Goal: Ask a question

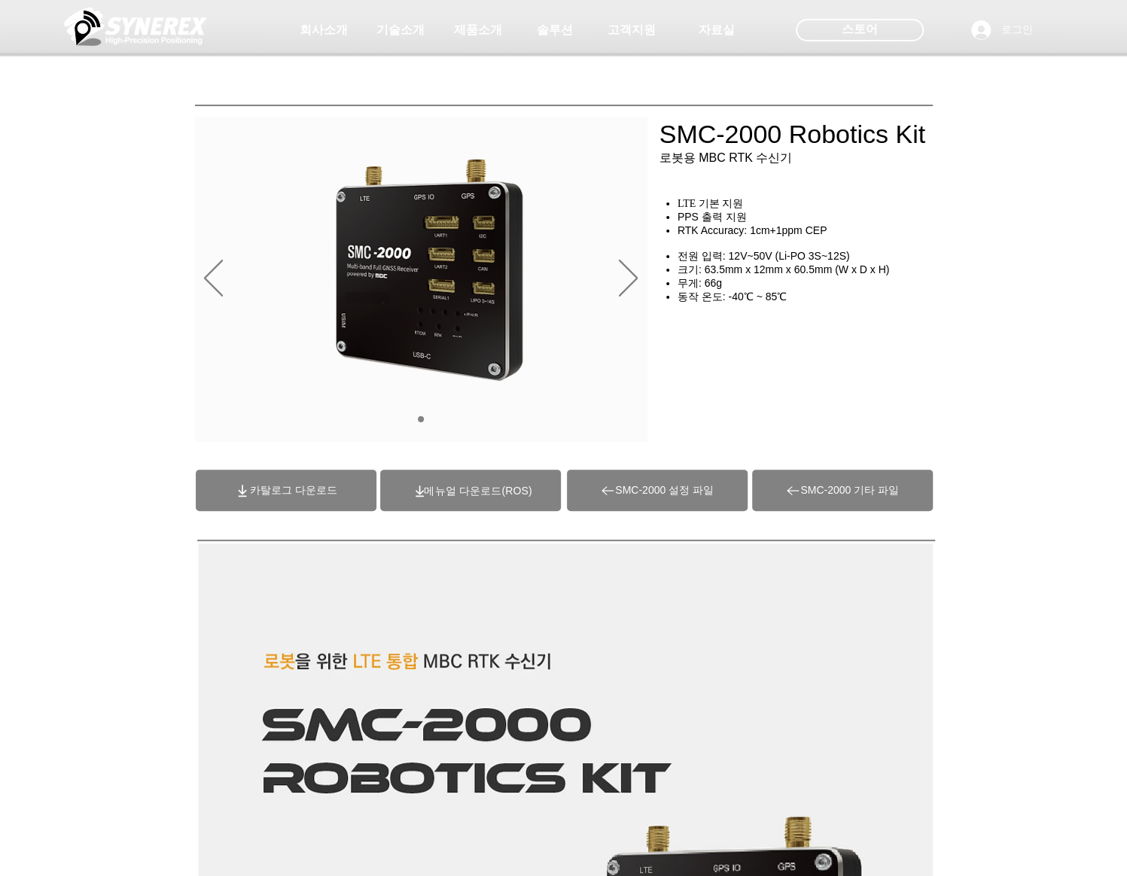
click at [805, 490] on span "SMC-2000 기타 파일" at bounding box center [849, 491] width 99 height 14
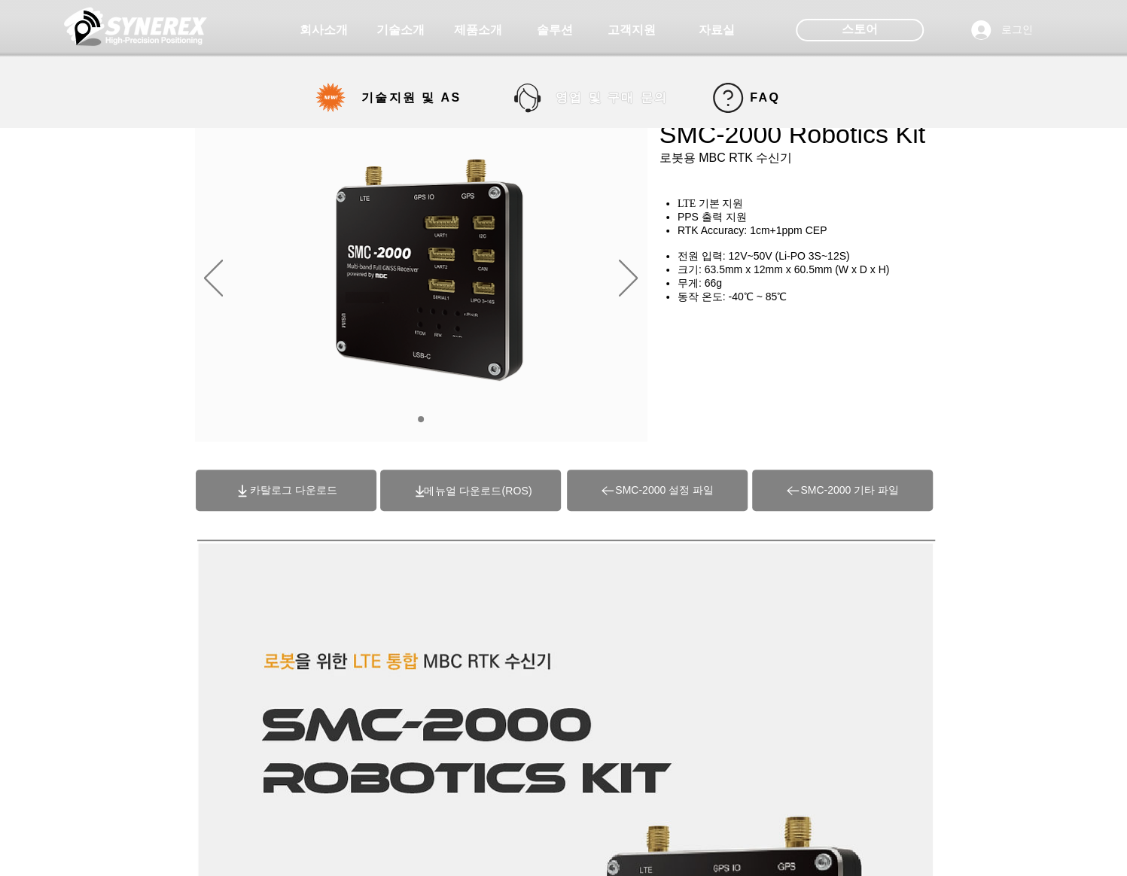
click at [569, 96] on span "영업 및 구매 문의" at bounding box center [612, 98] width 112 height 16
click at [730, 98] on link "FAQ" at bounding box center [746, 98] width 79 height 30
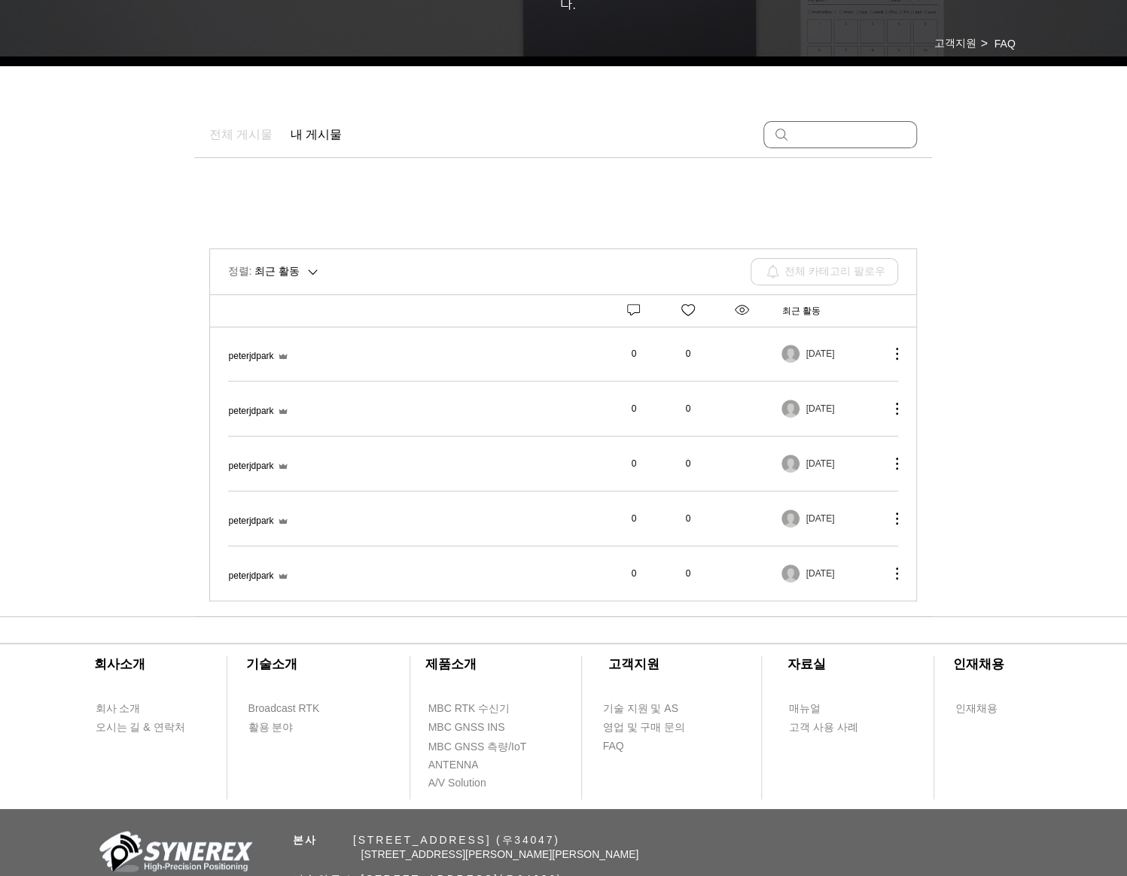
scroll to position [226, 0]
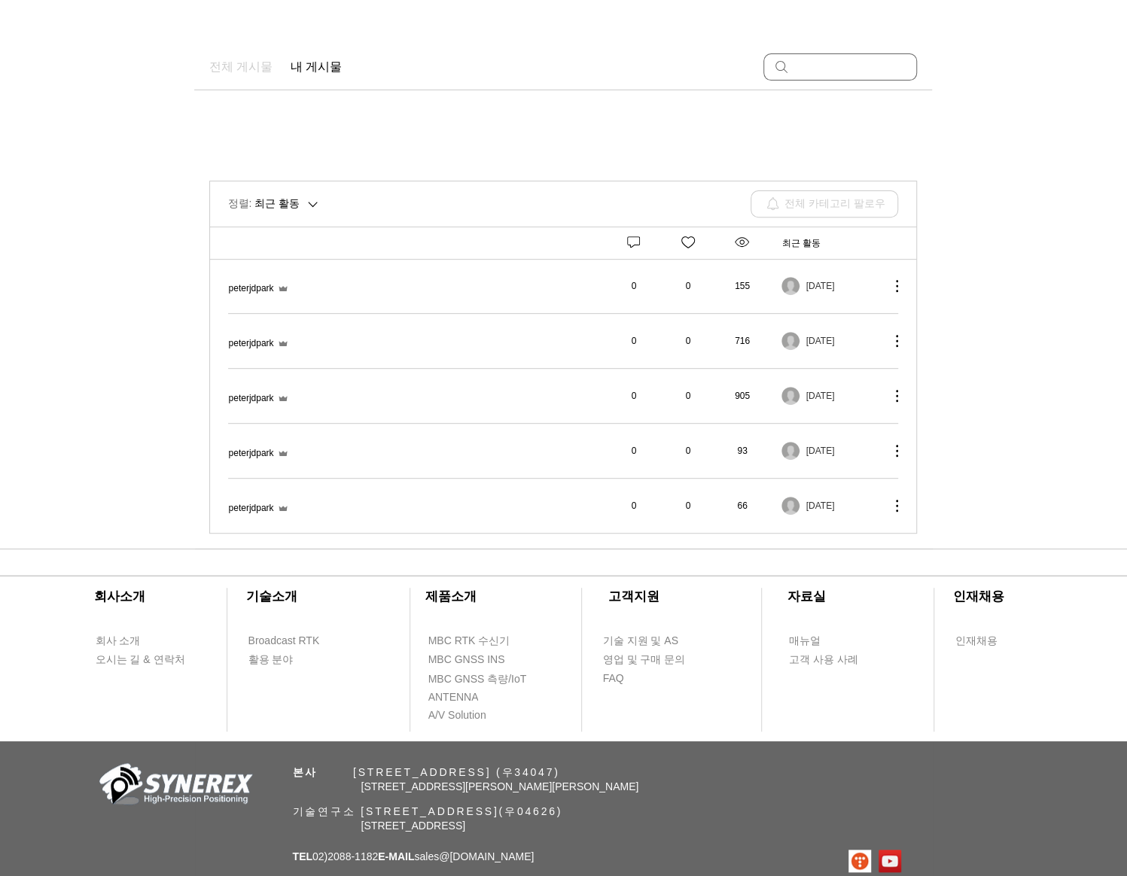
click at [229, 389] on span "MRP-2000을 ROS에서 어떻게 인식할 수 있나요?" at bounding box center [229, 389] width 0 height 0
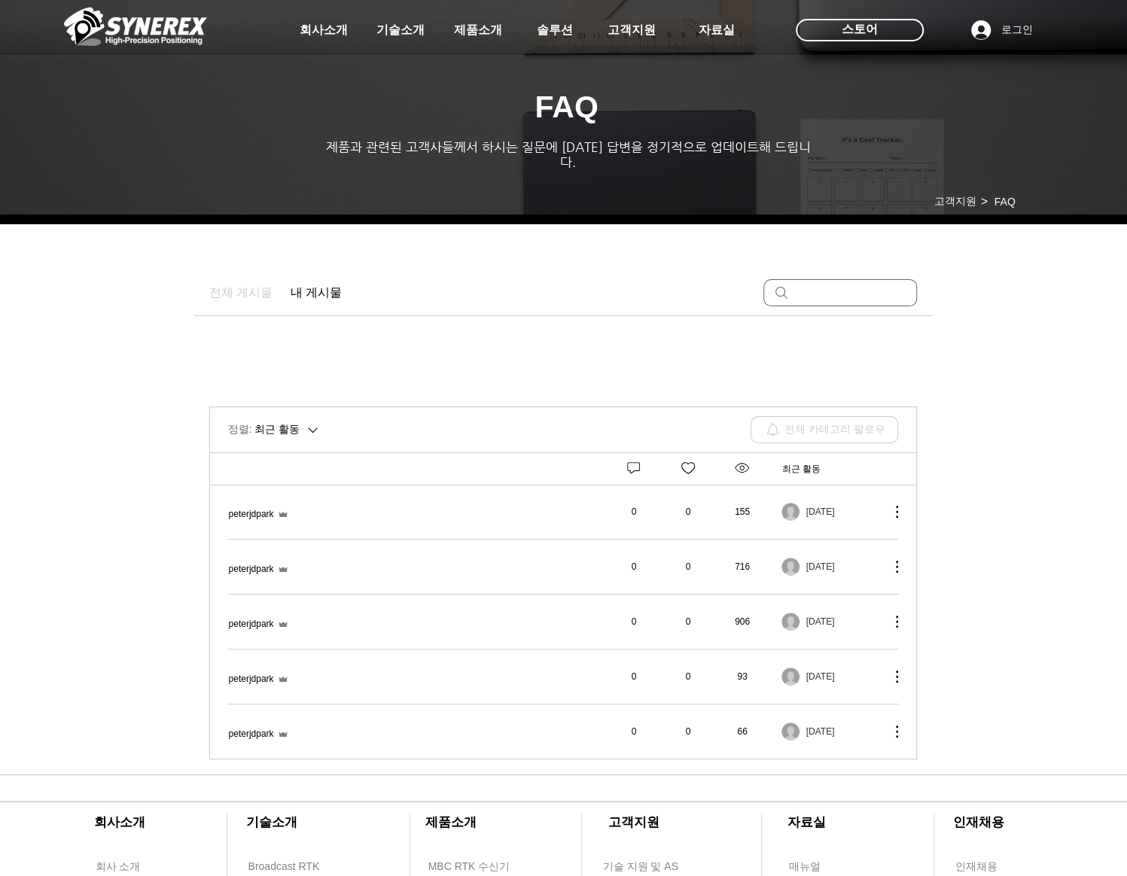
click at [229, 615] on span "MRP-2000을 ROS에서 어떻게 인식할 수 있나요?" at bounding box center [229, 615] width 0 height 0
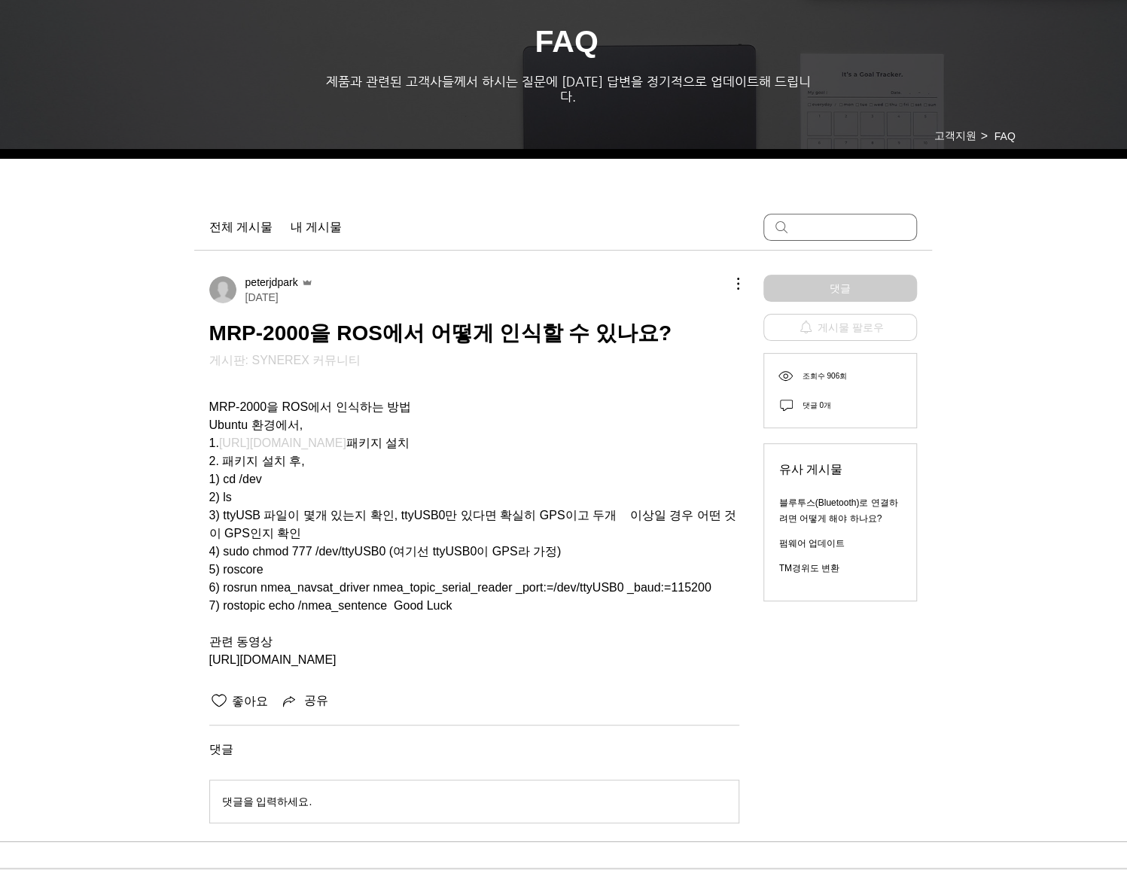
scroll to position [151, 0]
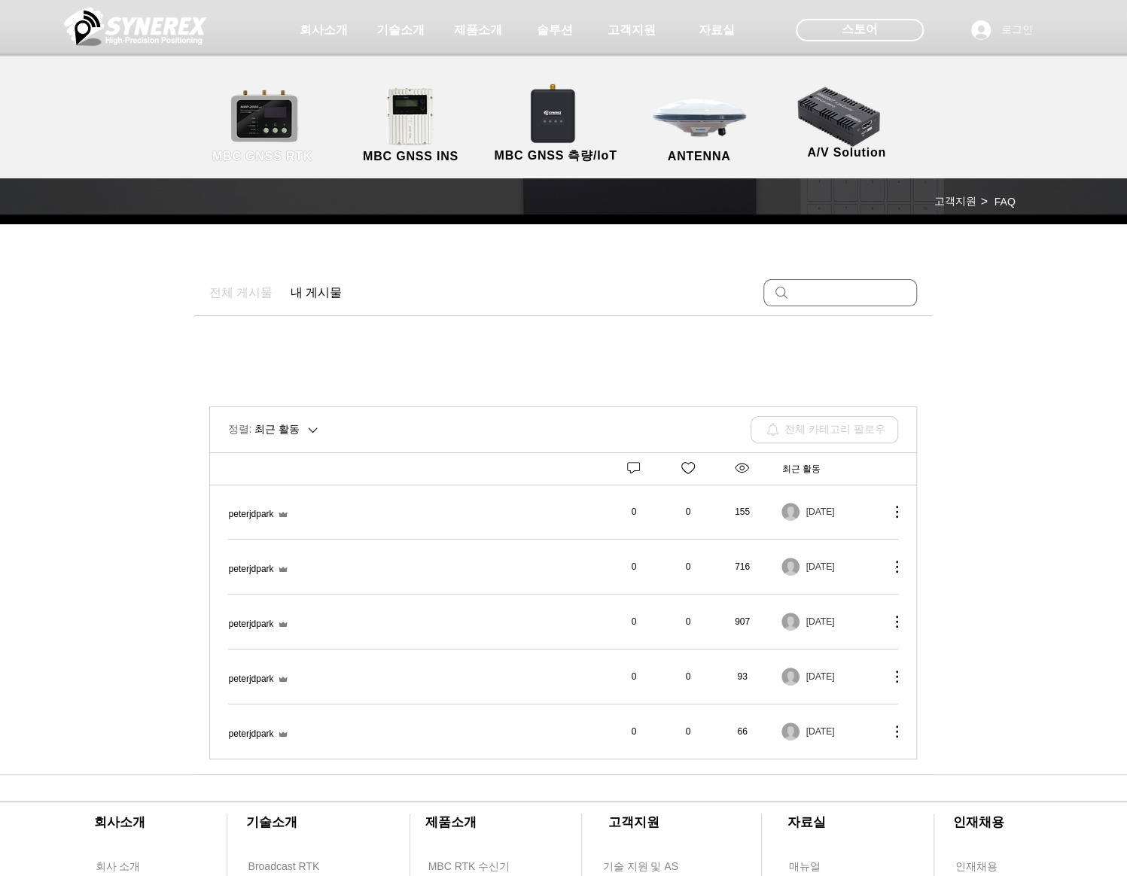
click at [265, 126] on link "MBC GNSS RTK" at bounding box center [263, 126] width 136 height 79
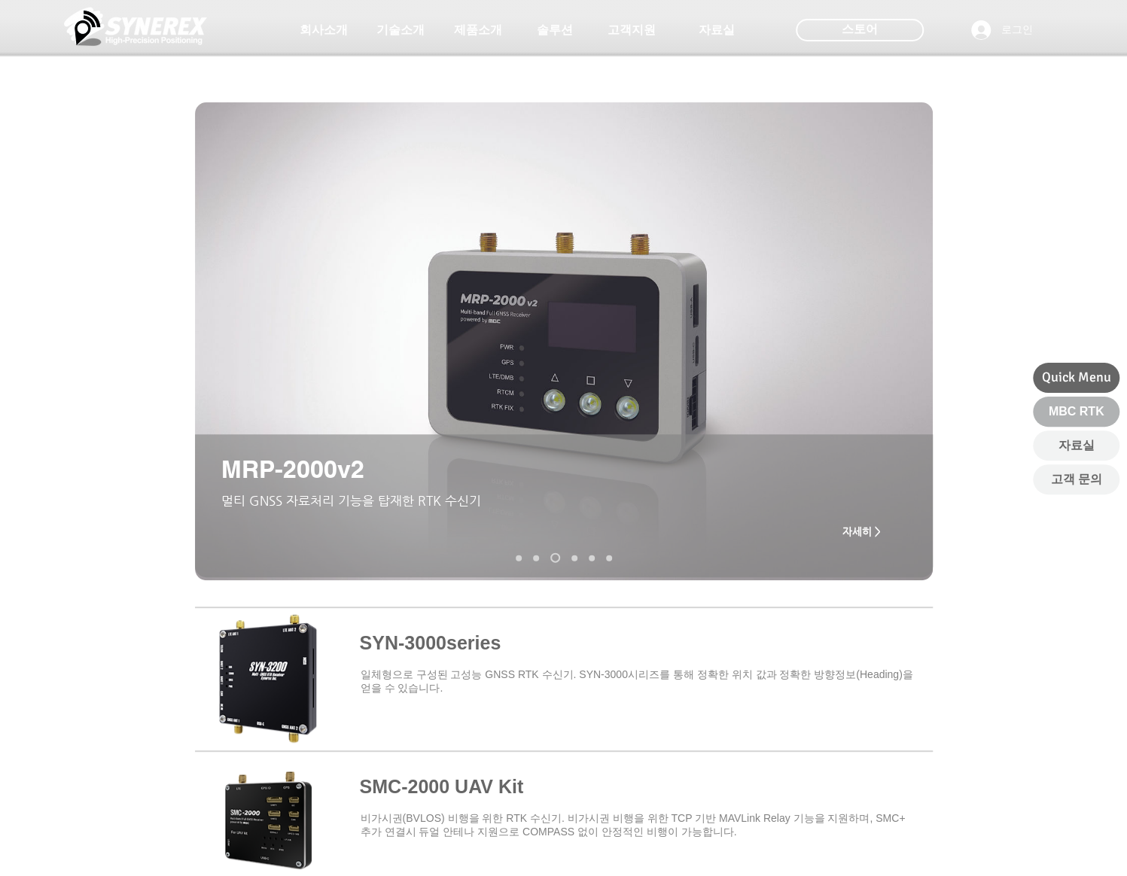
click at [1075, 406] on span "MBC RTK" at bounding box center [1077, 412] width 56 height 17
